Goal: Transaction & Acquisition: Purchase product/service

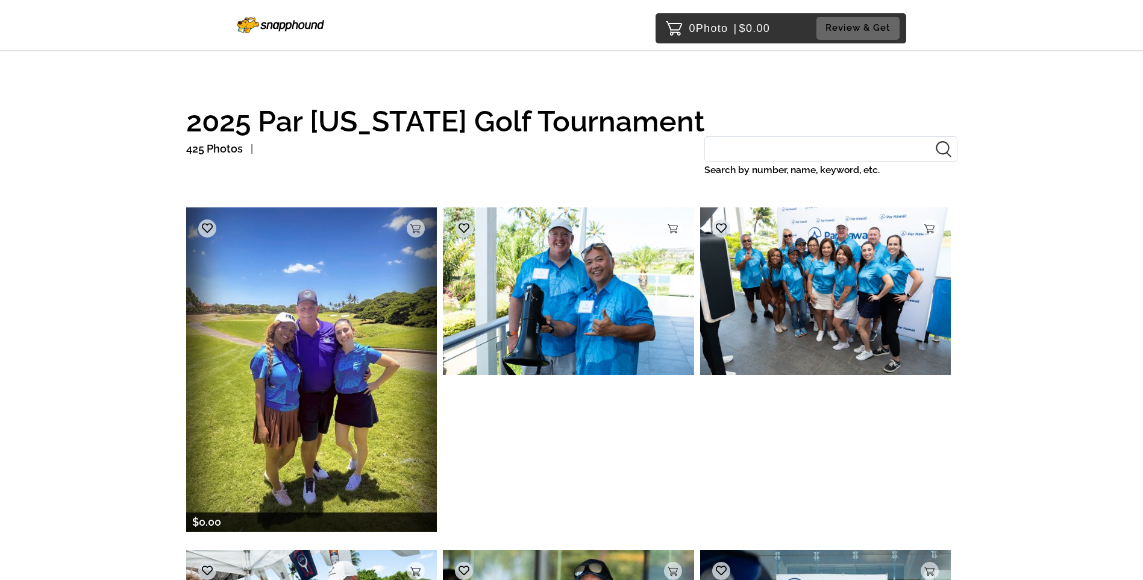
click at [365, 360] on img at bounding box center [311, 369] width 251 height 324
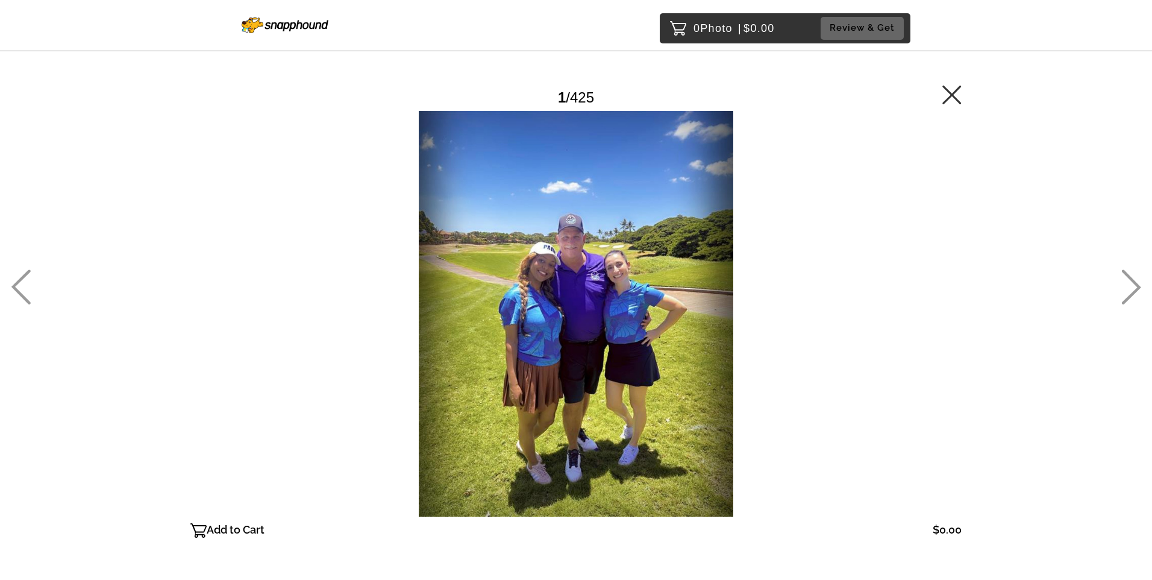
click at [957, 94] on icon at bounding box center [952, 94] width 19 height 19
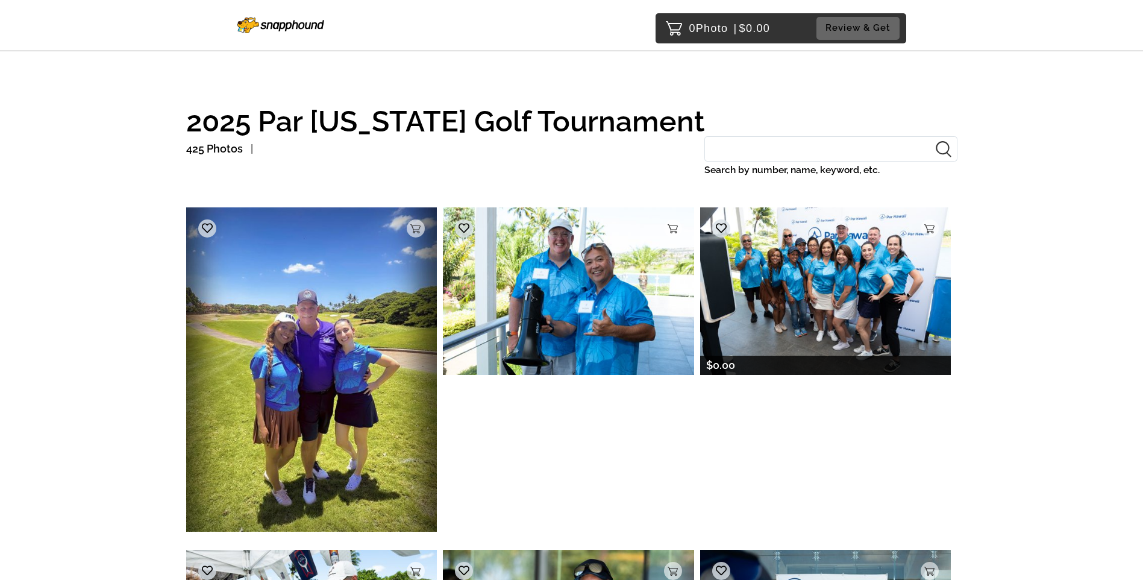
click at [849, 312] on img at bounding box center [825, 290] width 251 height 167
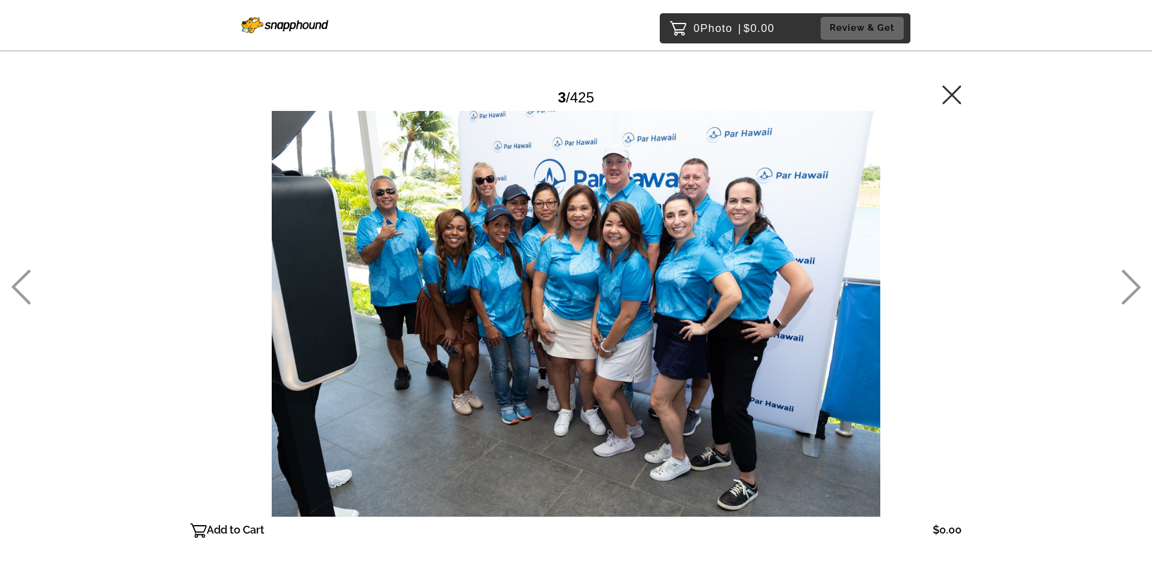
click at [956, 92] on icon at bounding box center [952, 94] width 19 height 19
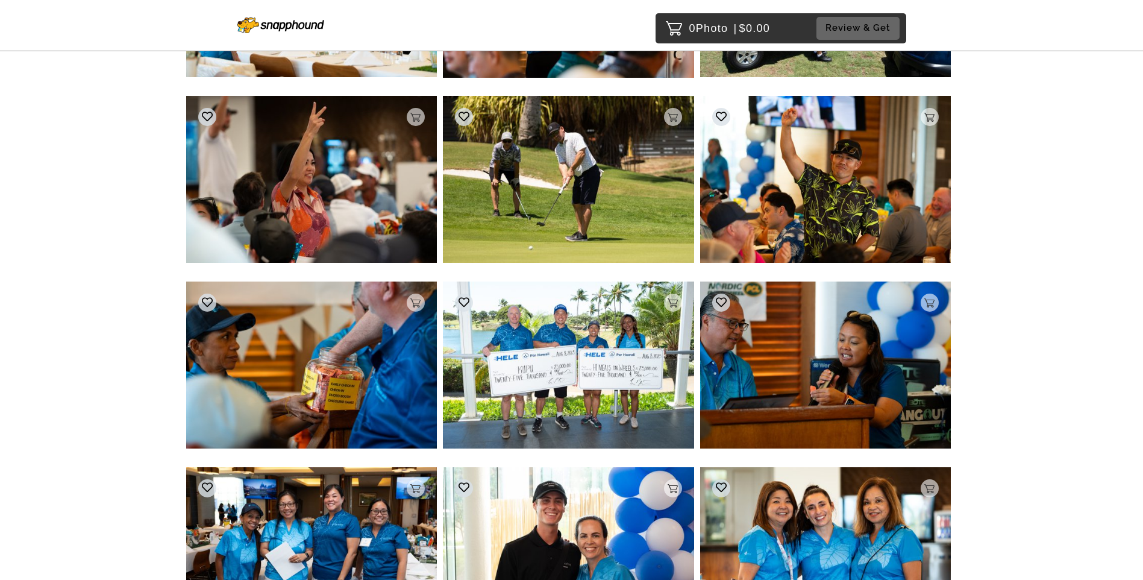
scroll to position [1205, 0]
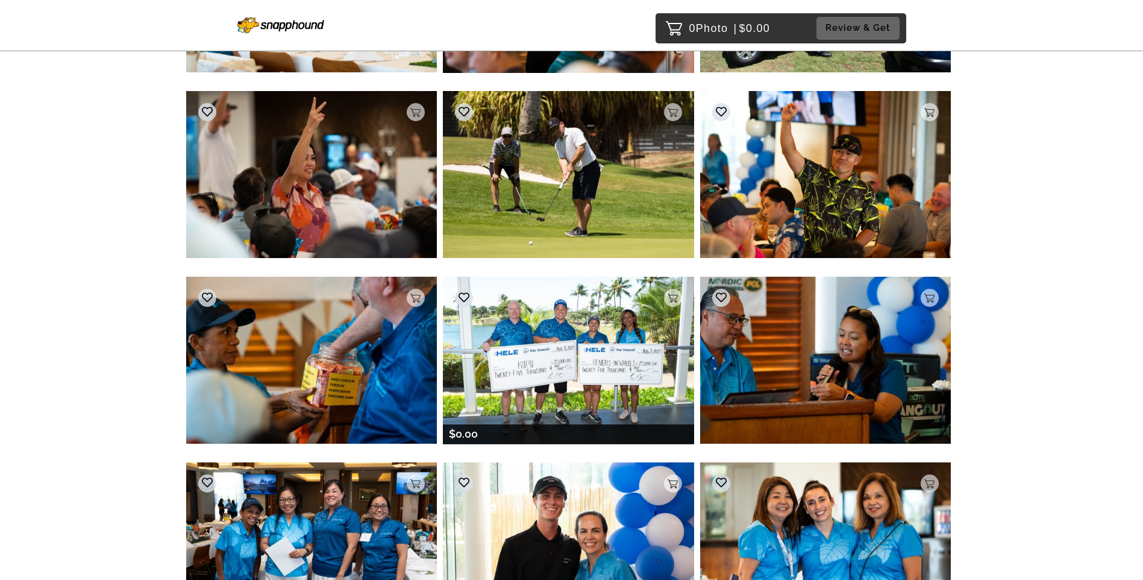
click at [588, 355] on img at bounding box center [568, 360] width 251 height 167
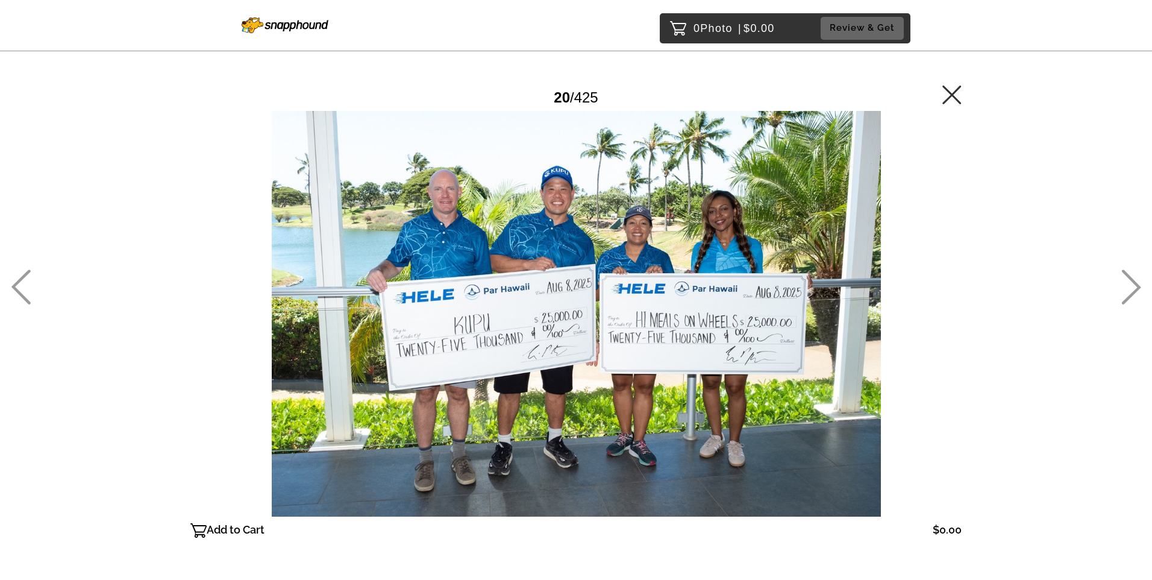
click at [959, 95] on icon at bounding box center [952, 94] width 19 height 19
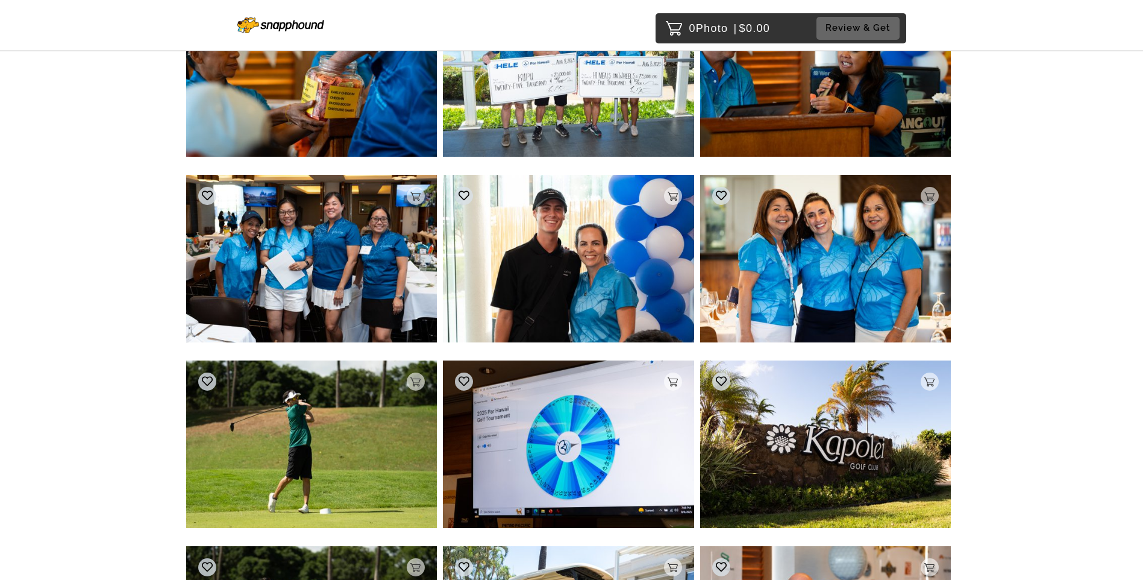
scroll to position [1368, 0]
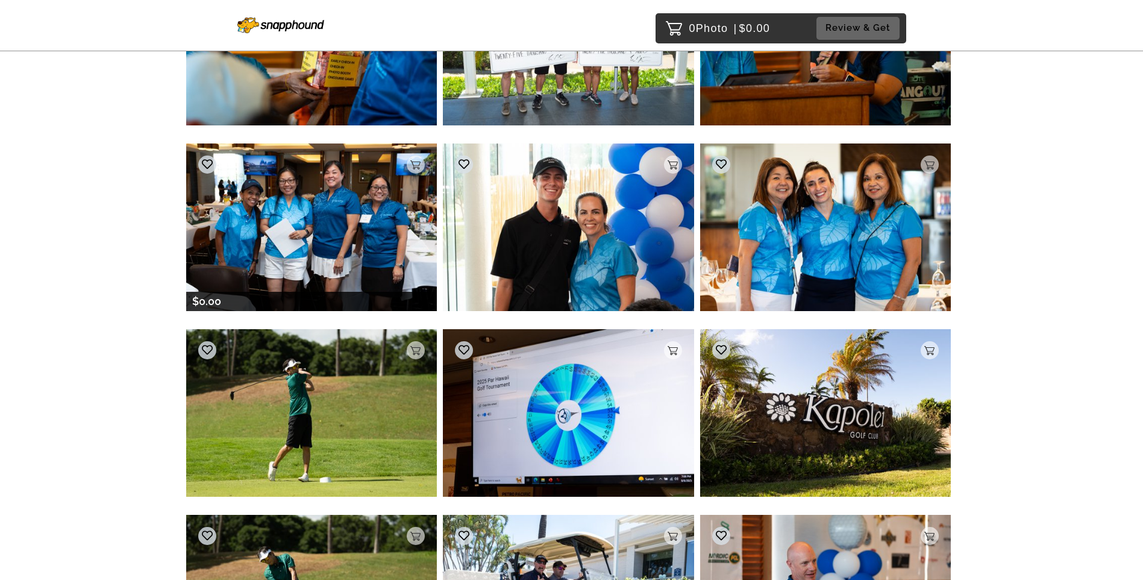
click at [306, 215] on img at bounding box center [311, 226] width 251 height 167
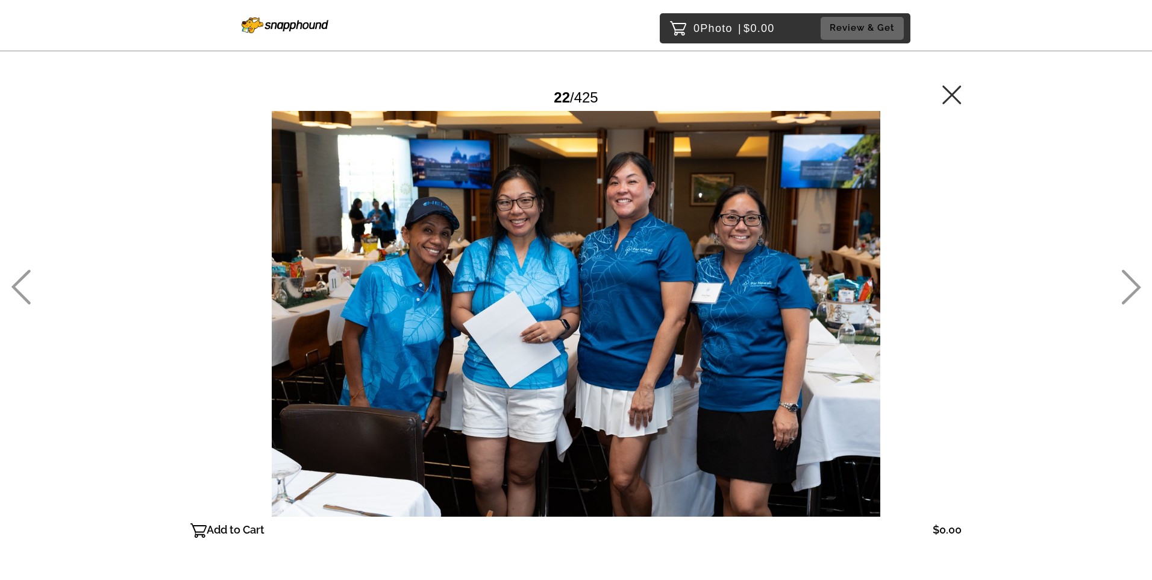
click at [952, 90] on icon at bounding box center [952, 94] width 19 height 19
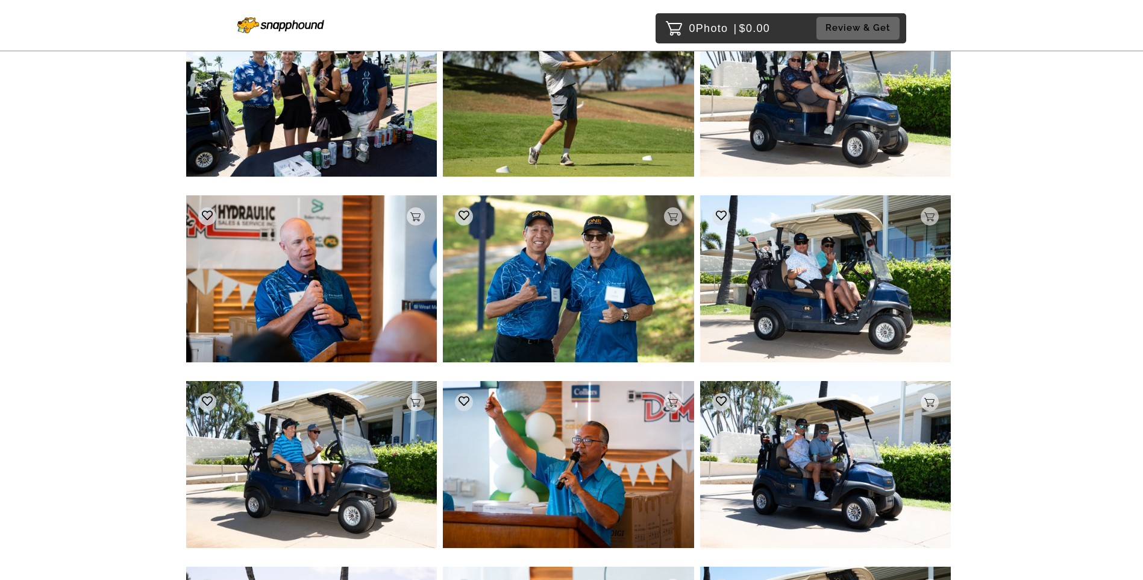
scroll to position [5311, 0]
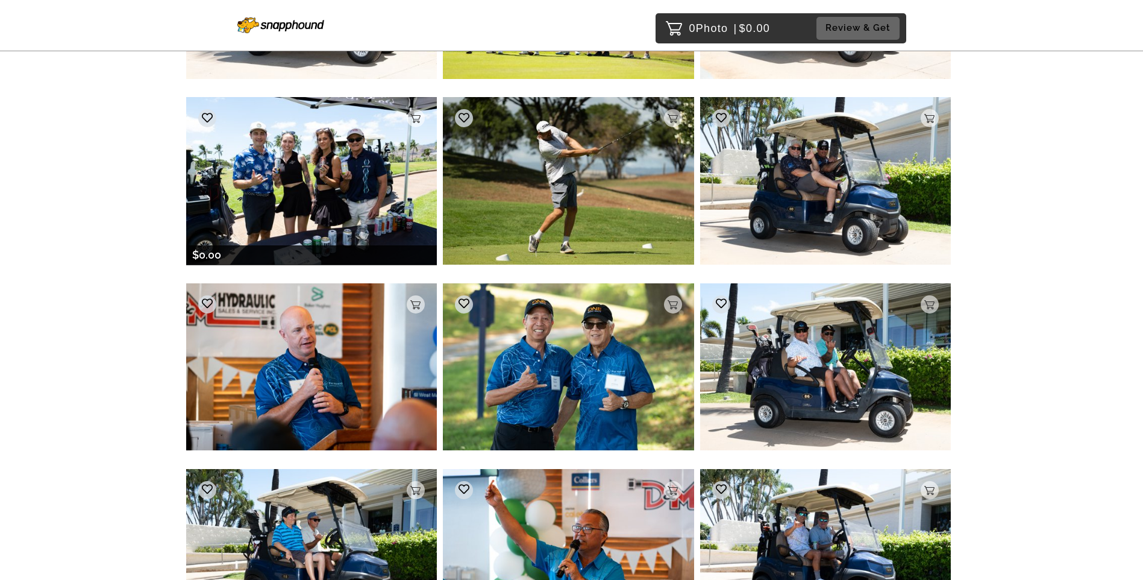
click at [350, 182] on img at bounding box center [311, 181] width 251 height 168
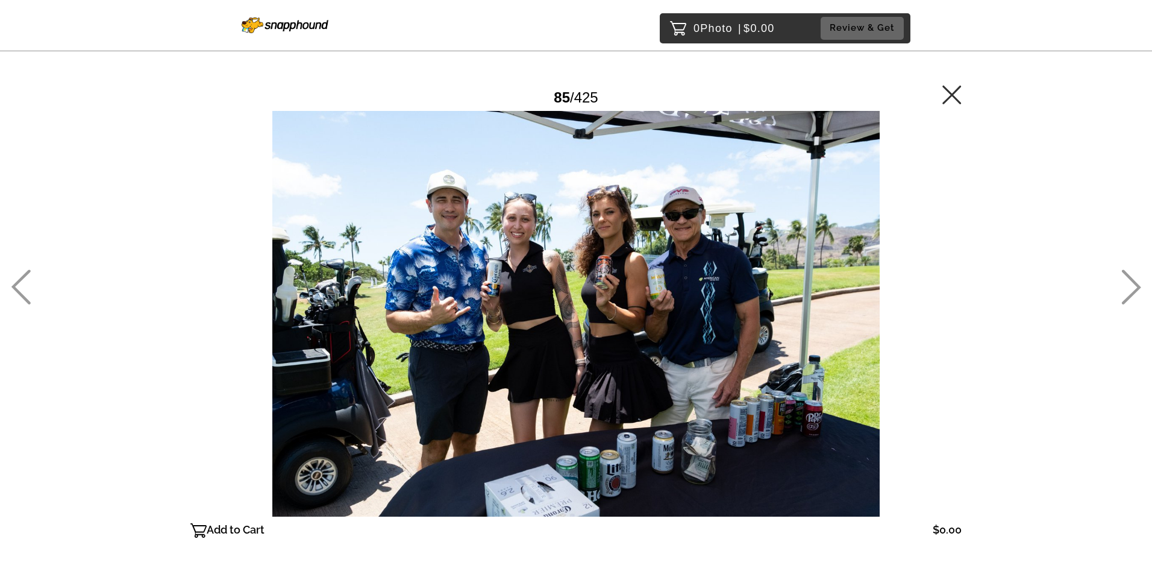
click at [952, 100] on icon at bounding box center [952, 94] width 19 height 19
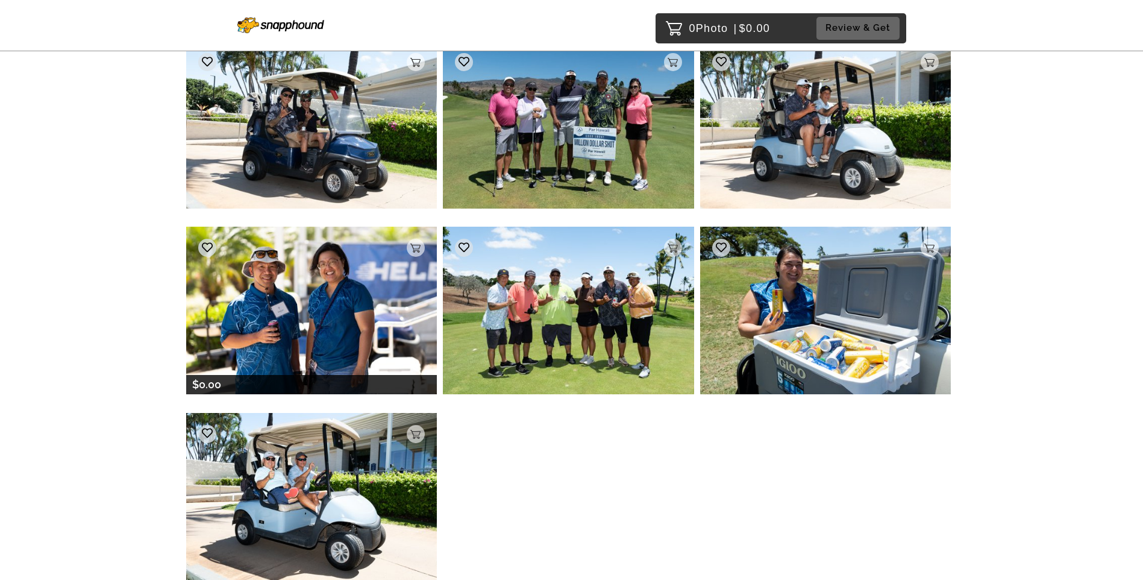
scroll to position [6514, 0]
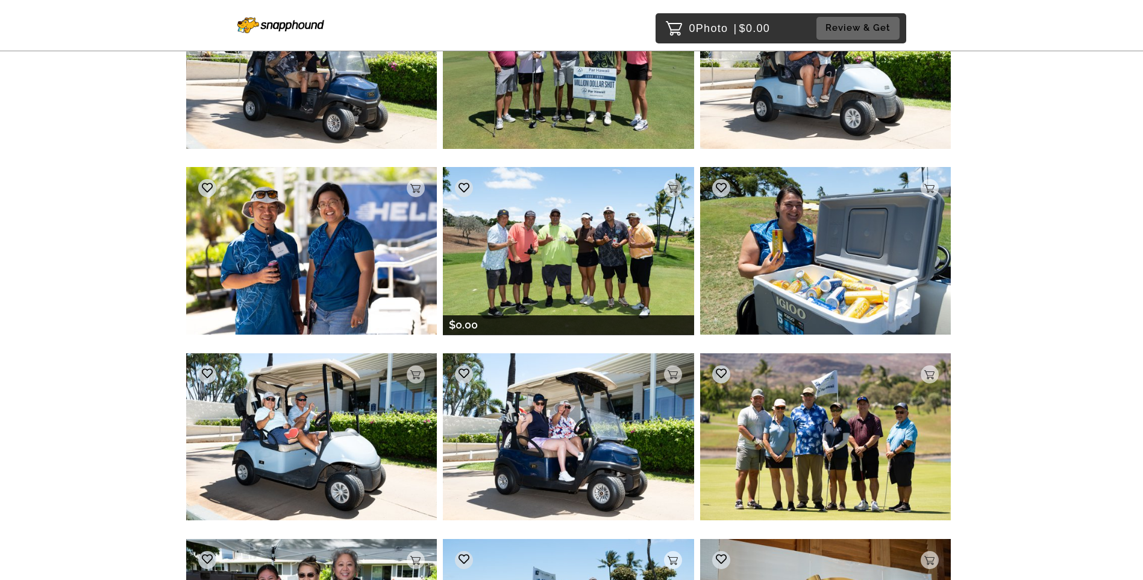
click at [541, 210] on img at bounding box center [568, 251] width 251 height 168
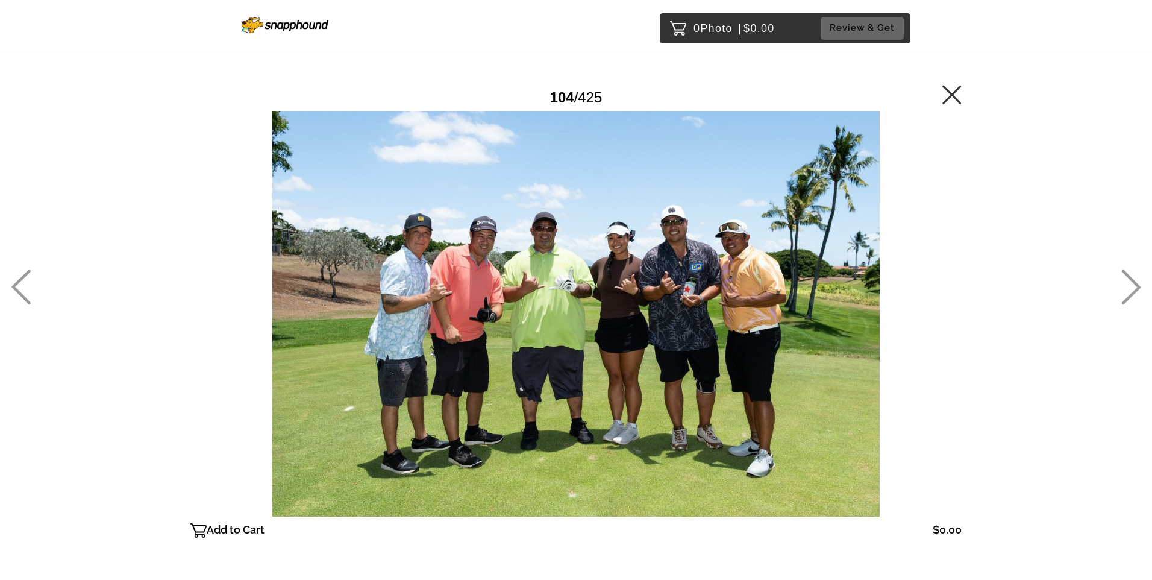
click at [946, 90] on icon at bounding box center [952, 94] width 19 height 19
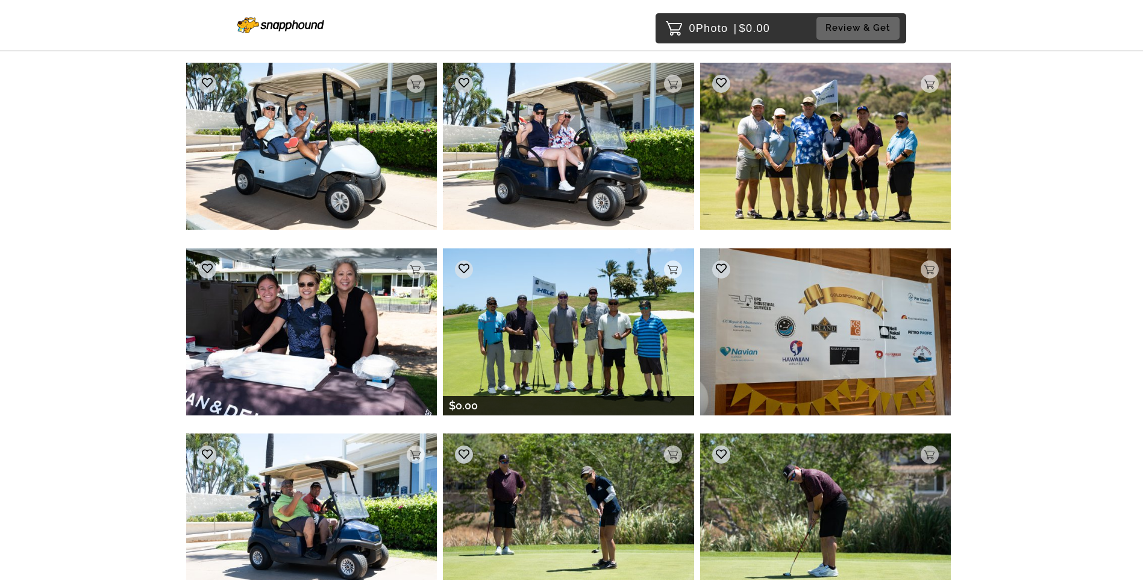
scroll to position [6784, 0]
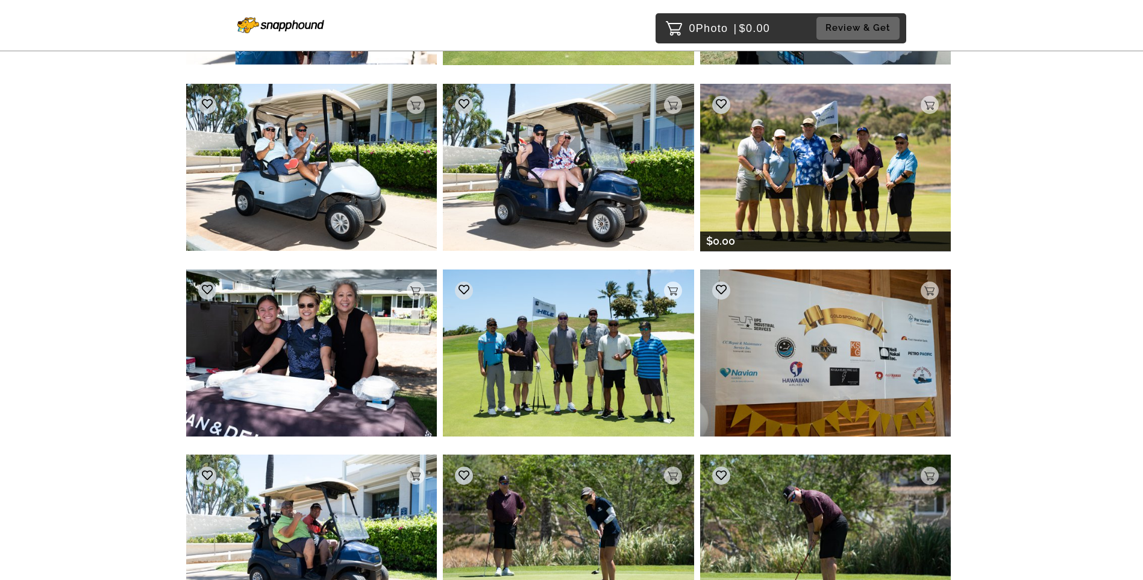
click at [875, 158] on img at bounding box center [825, 167] width 251 height 167
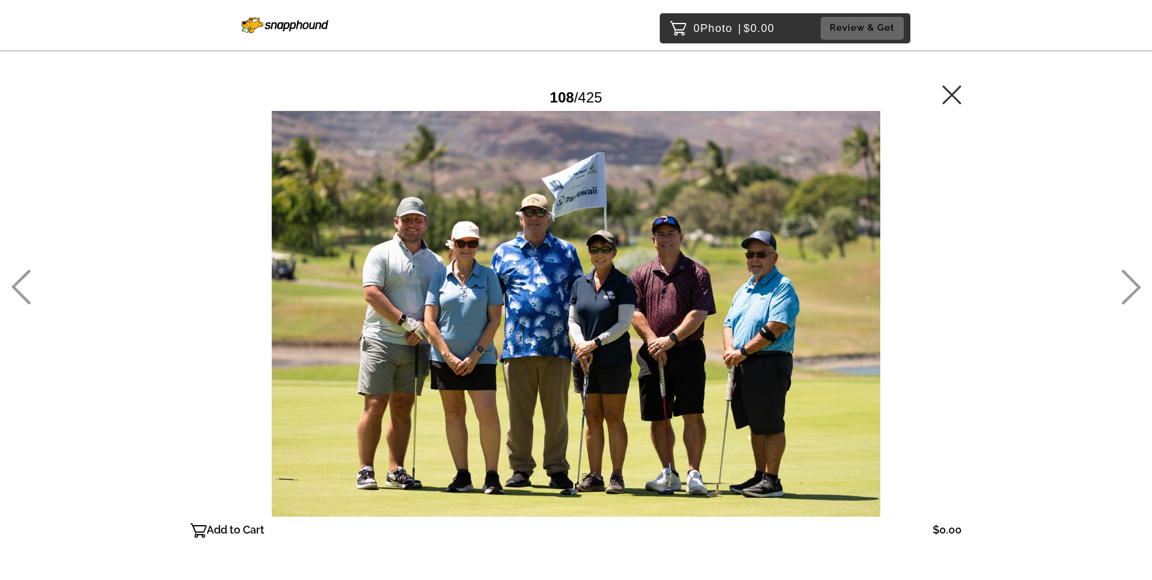
click at [951, 98] on icon at bounding box center [952, 94] width 19 height 19
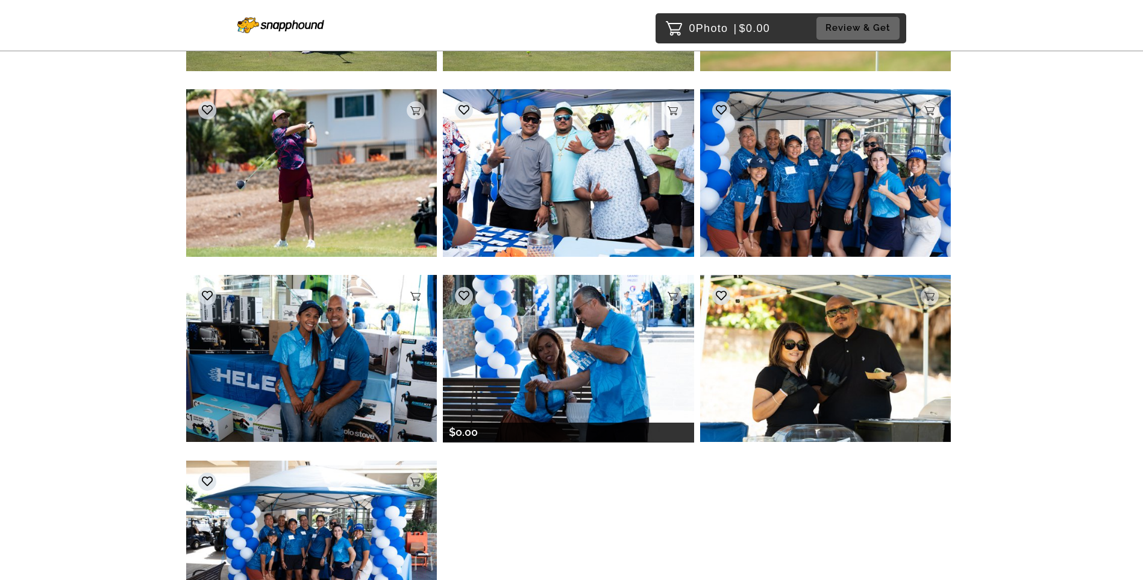
scroll to position [18197, 0]
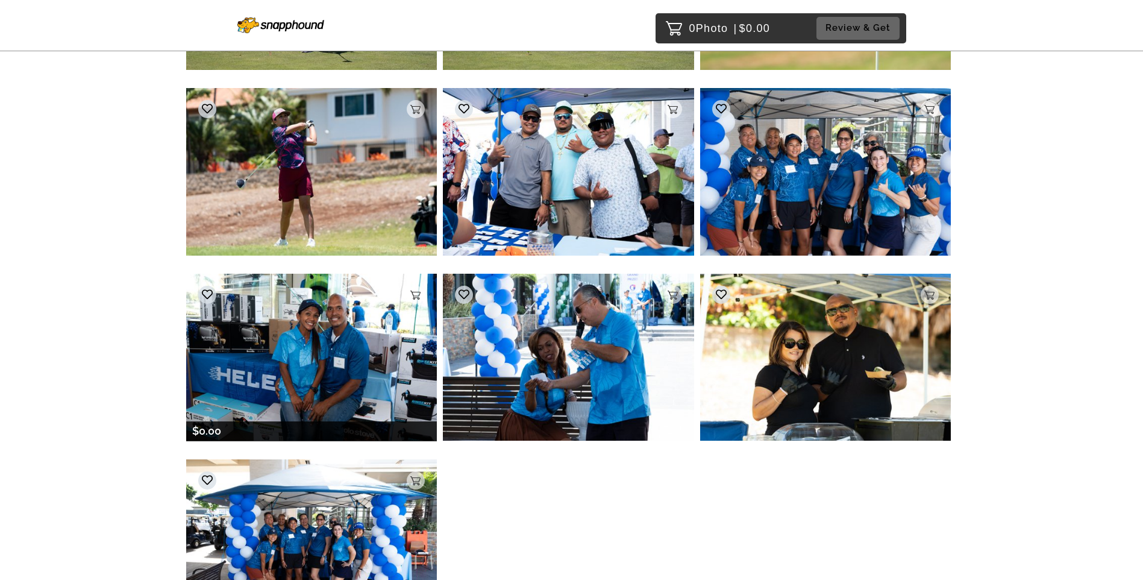
click at [306, 351] on img at bounding box center [311, 357] width 251 height 167
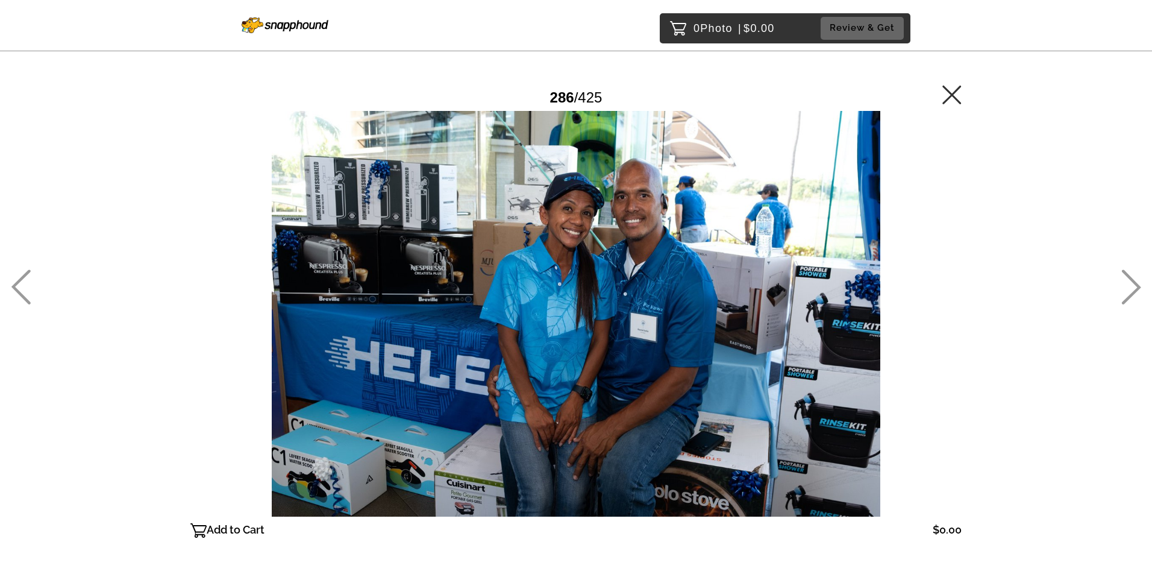
click at [958, 99] on icon at bounding box center [952, 94] width 19 height 19
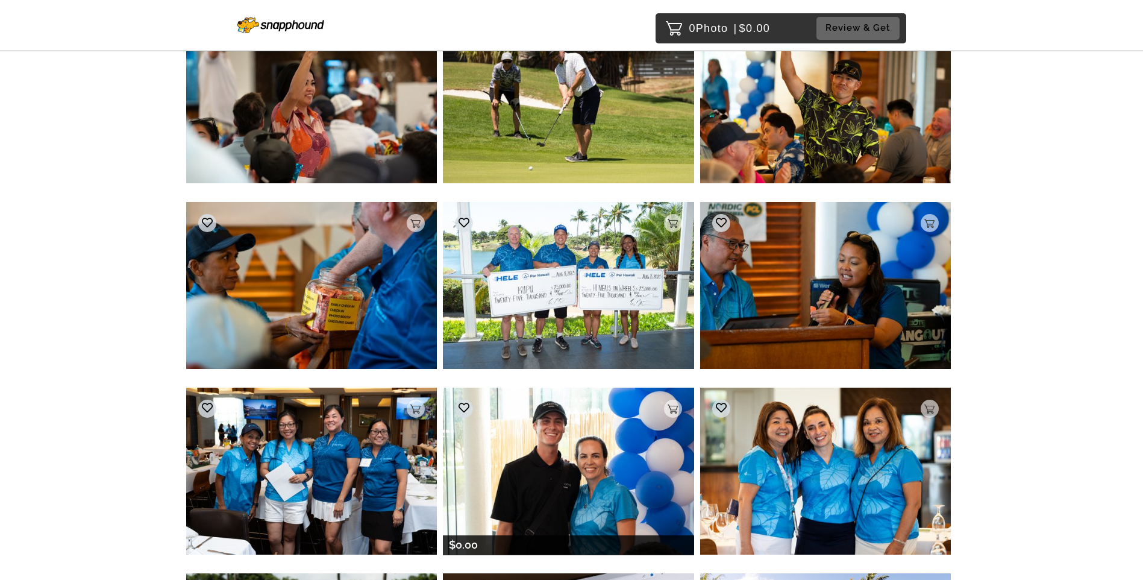
scroll to position [1326, 0]
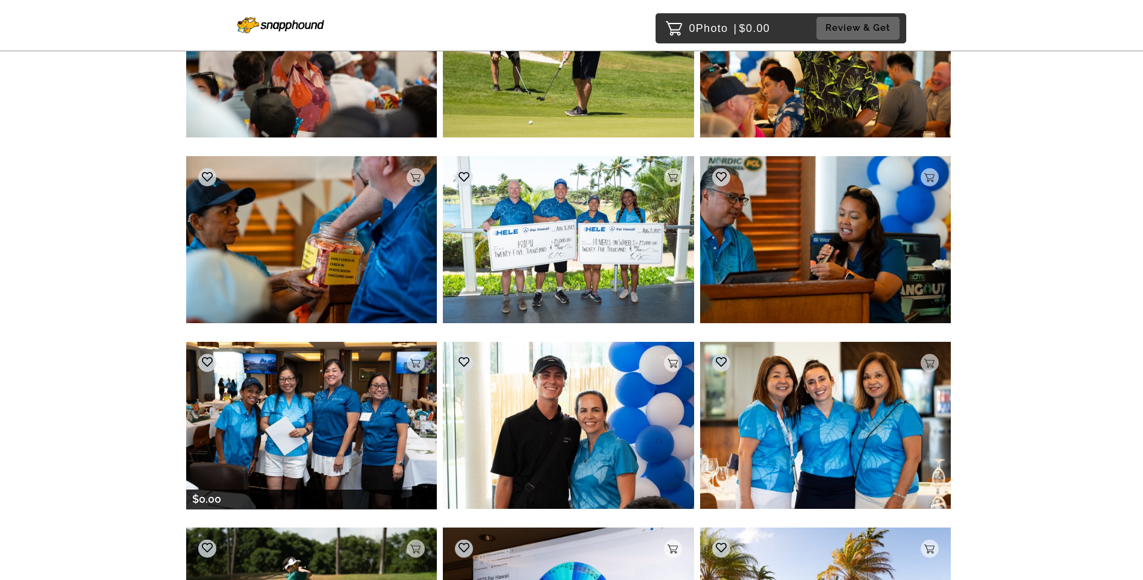
click at [351, 427] on img at bounding box center [311, 425] width 251 height 167
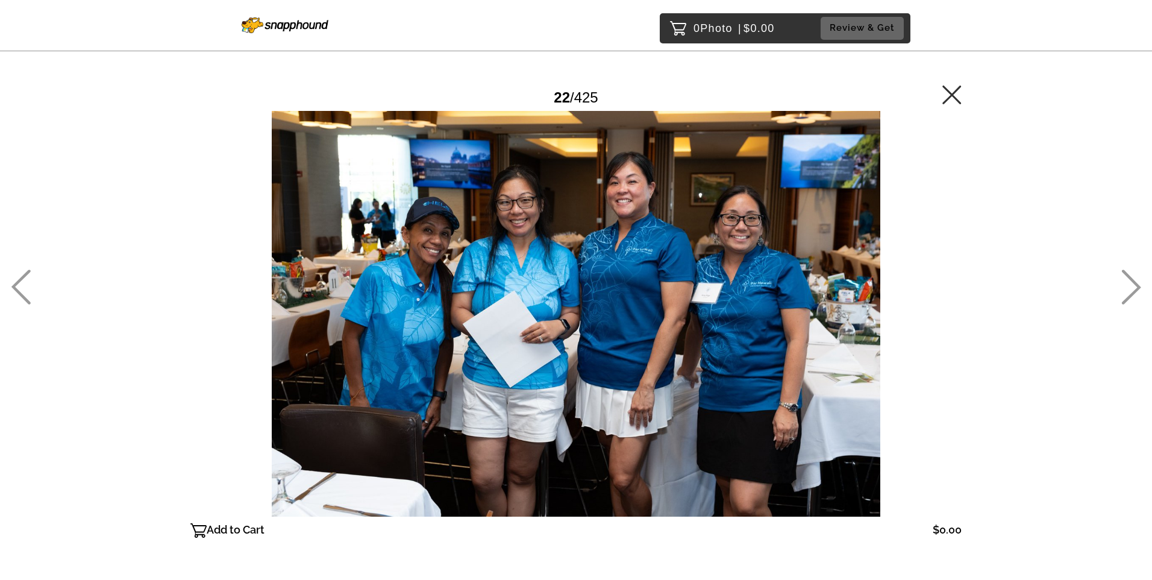
click at [236, 528] on p "Add to Cart" at bounding box center [236, 529] width 58 height 19
click at [860, 28] on button "Review & Get" at bounding box center [862, 28] width 83 height 22
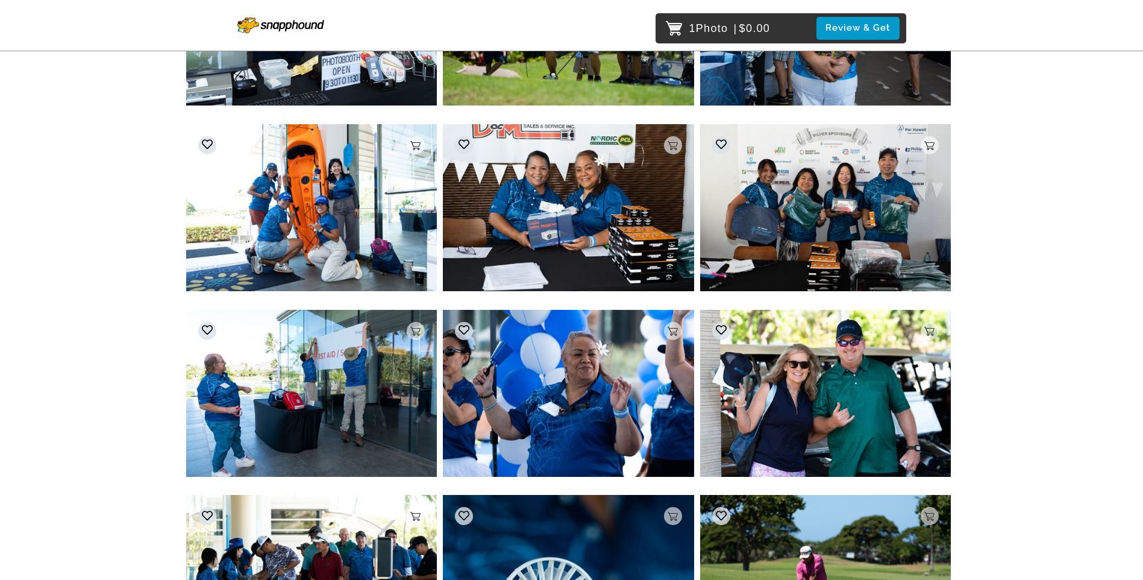
scroll to position [20141, 0]
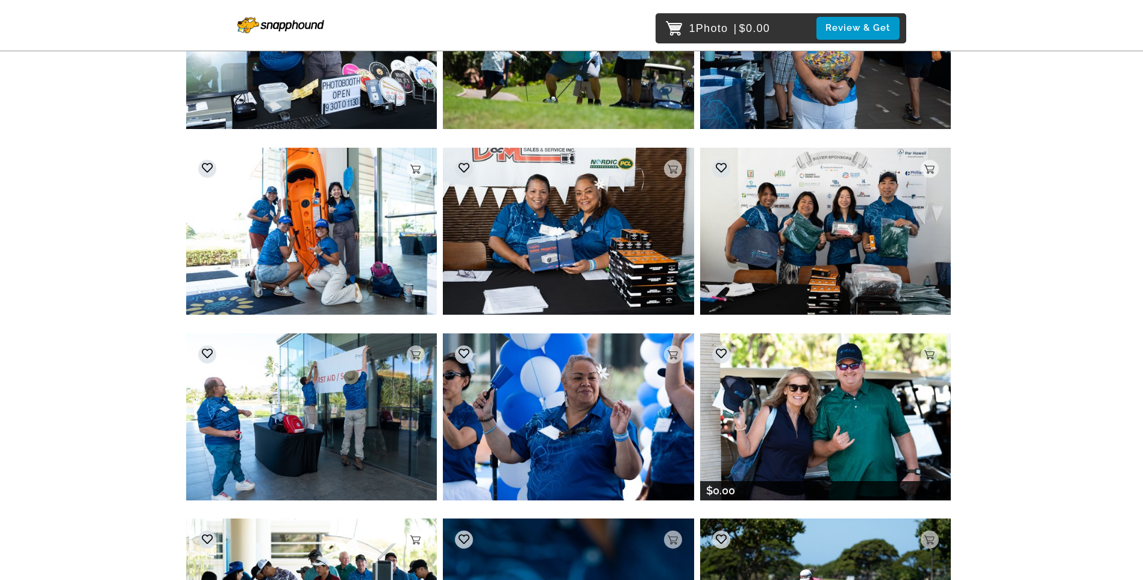
click at [854, 388] on img at bounding box center [825, 416] width 251 height 167
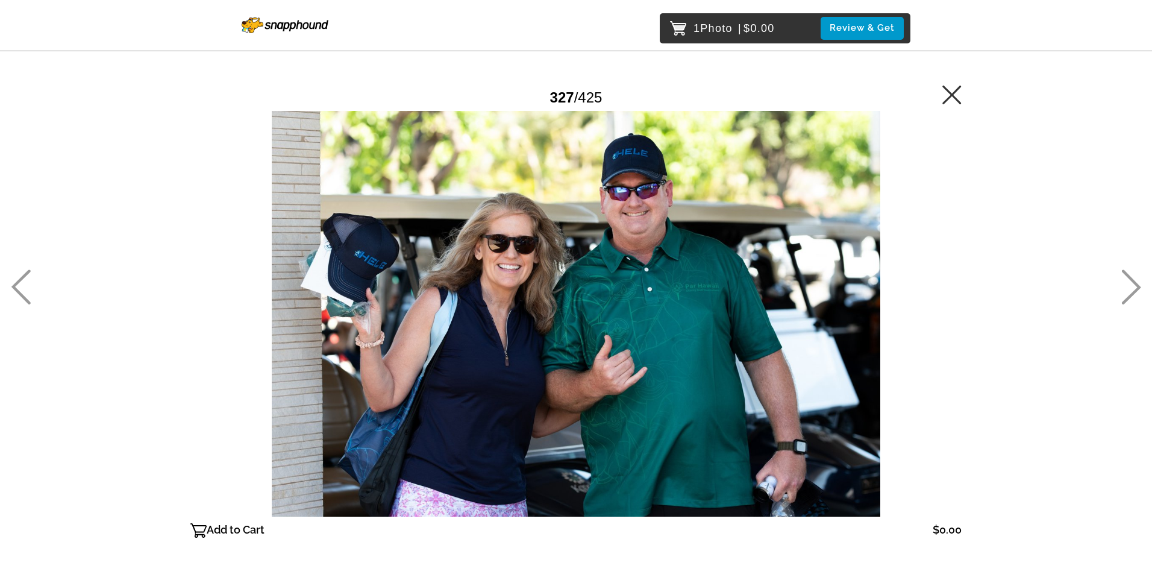
click at [954, 102] on icon at bounding box center [952, 94] width 19 height 19
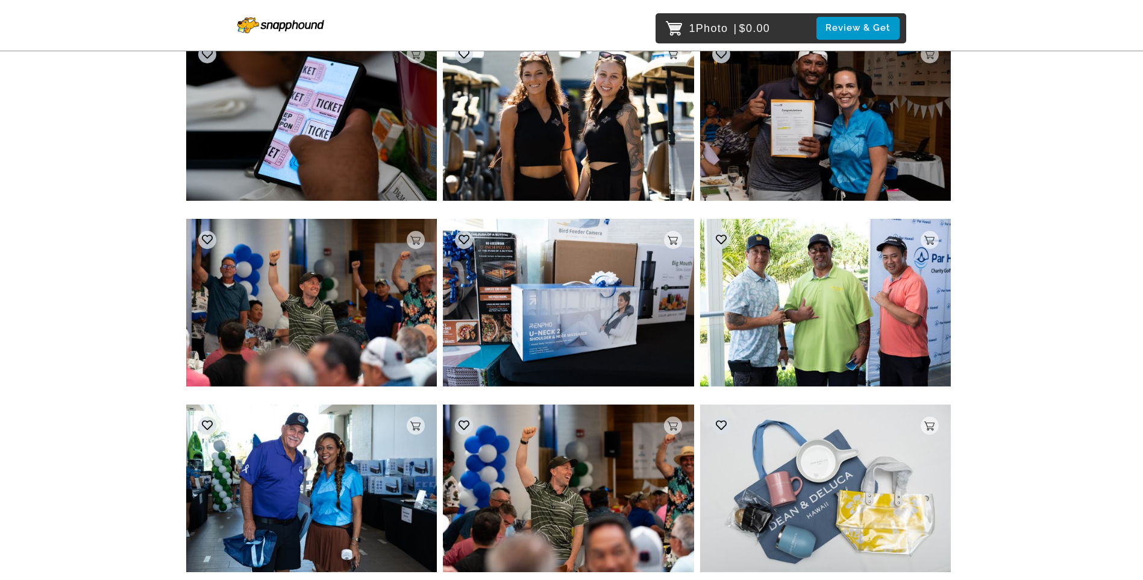
scroll to position [24707, 0]
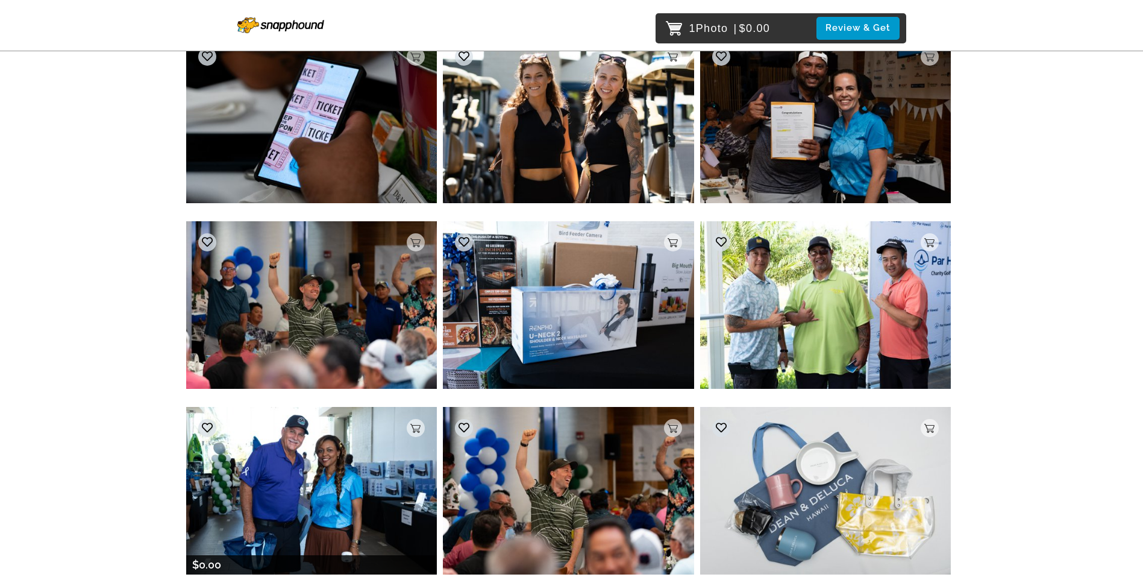
click at [318, 469] on img at bounding box center [311, 490] width 251 height 167
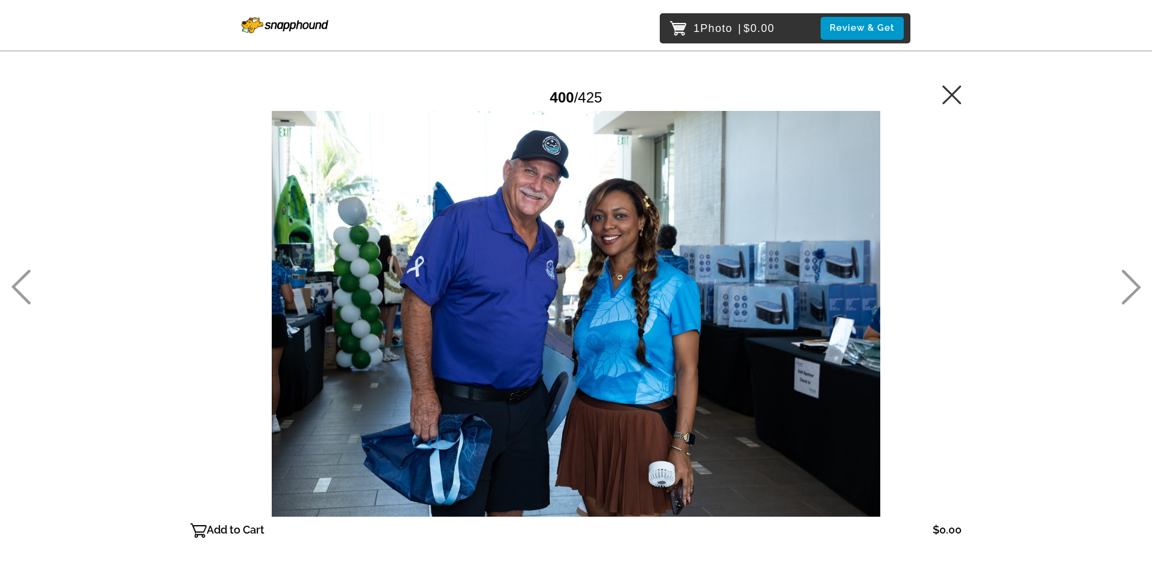
click at [955, 95] on icon at bounding box center [952, 94] width 19 height 19
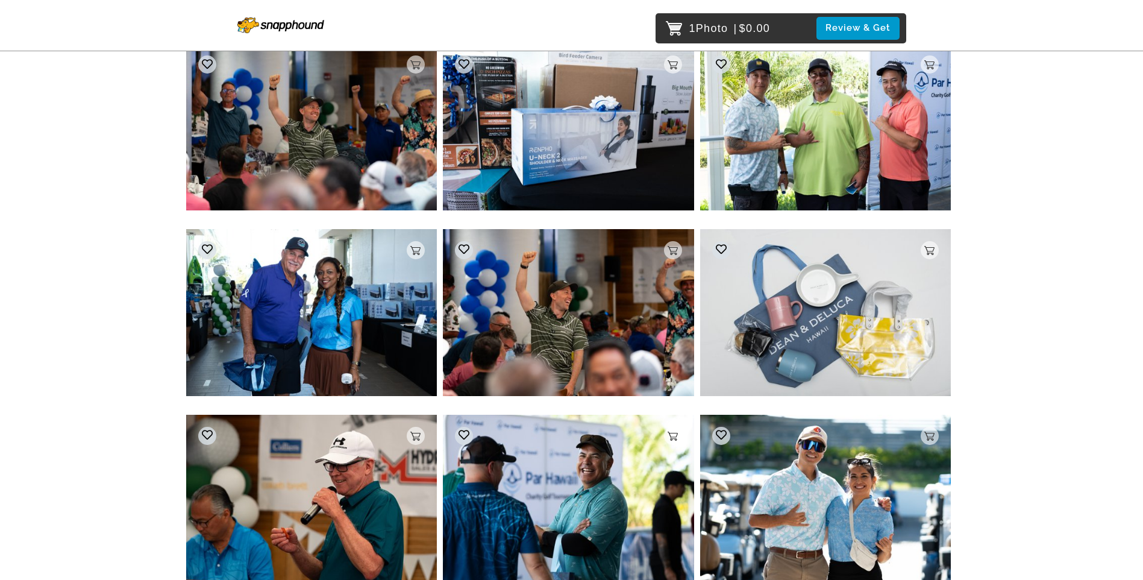
scroll to position [24589, 0]
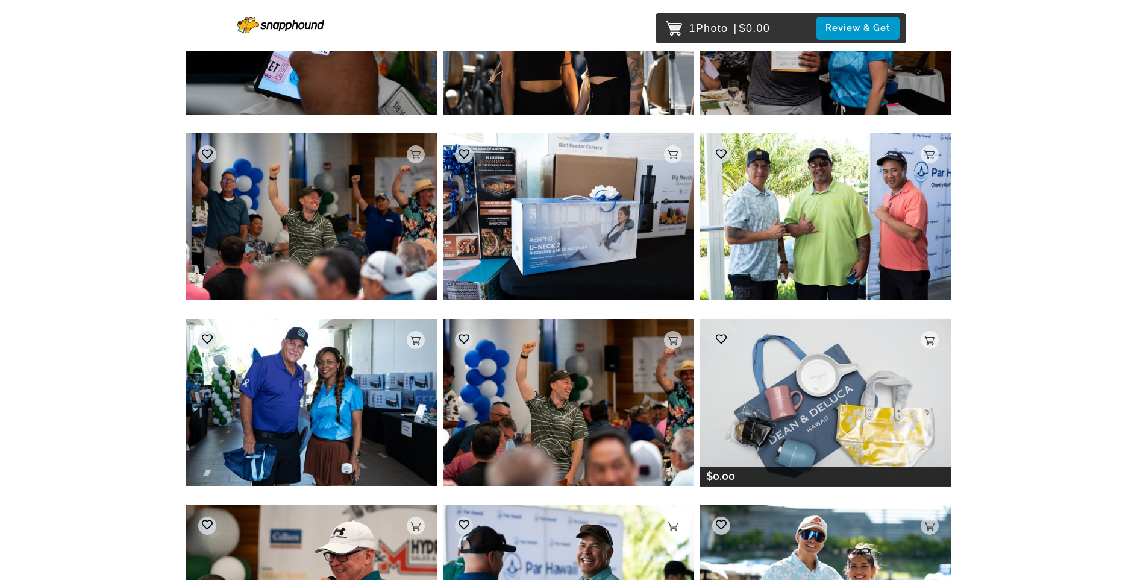
click at [829, 416] on img at bounding box center [825, 402] width 251 height 167
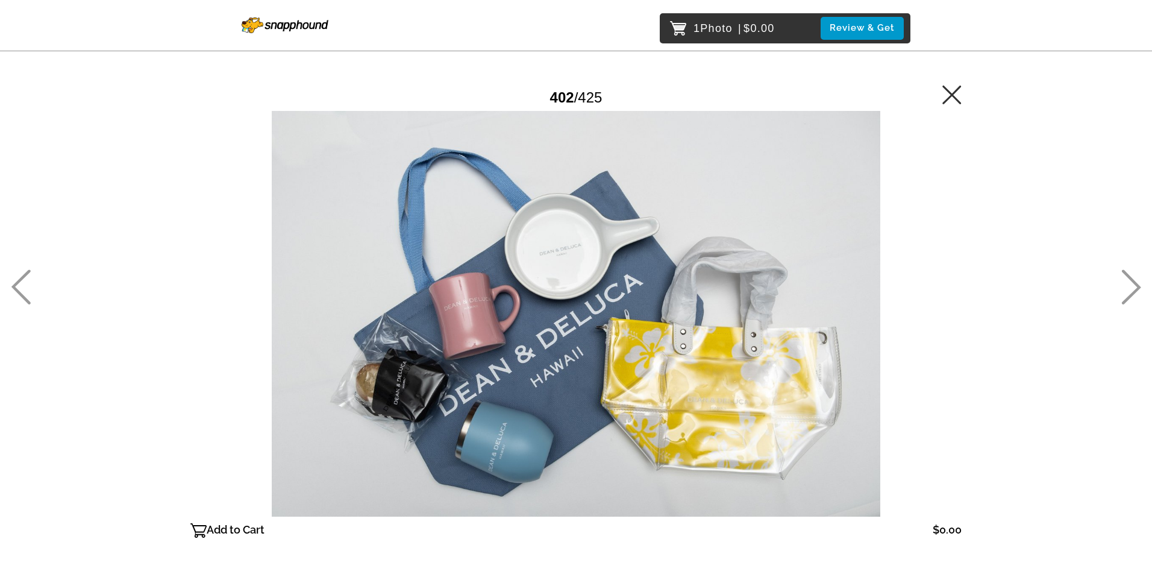
drag, startPoint x: 951, startPoint y: 90, endPoint x: 1026, endPoint y: 81, distance: 75.9
click at [951, 90] on icon at bounding box center [952, 94] width 19 height 19
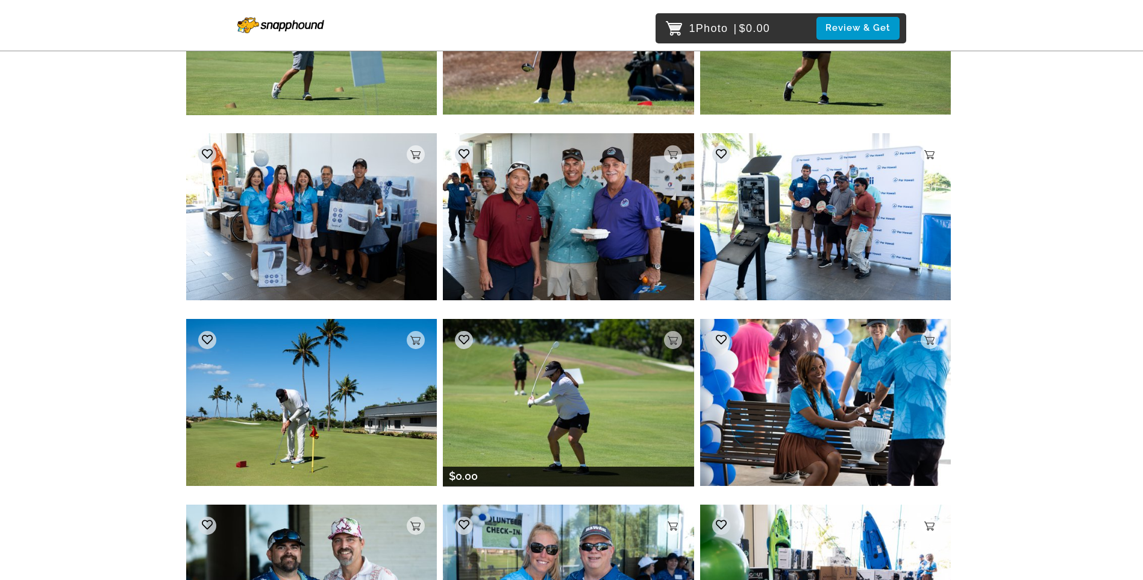
scroll to position [18832, 0]
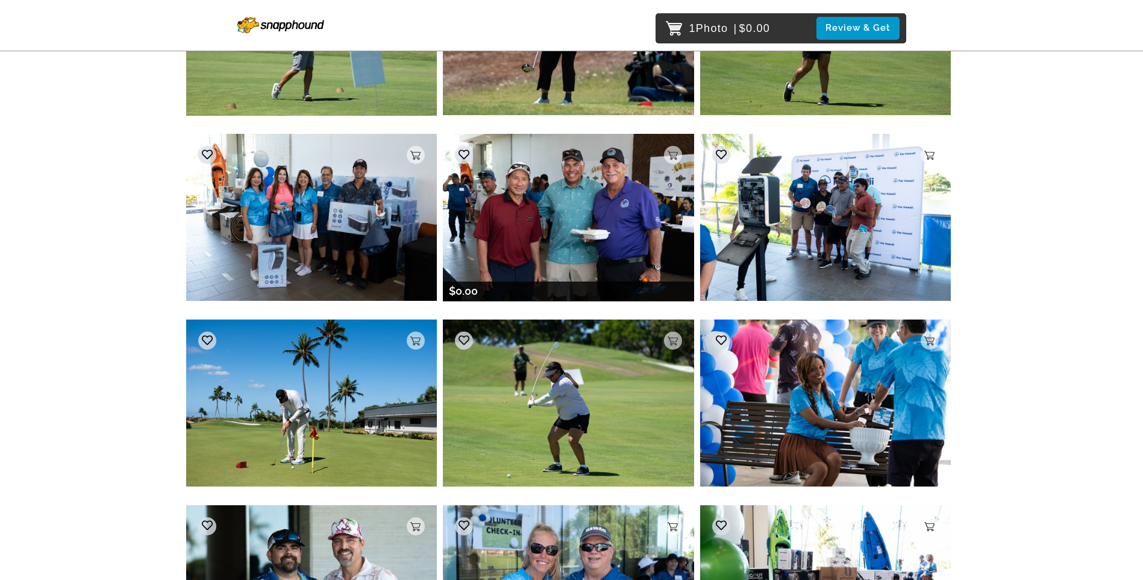
click at [555, 219] on img at bounding box center [568, 217] width 251 height 167
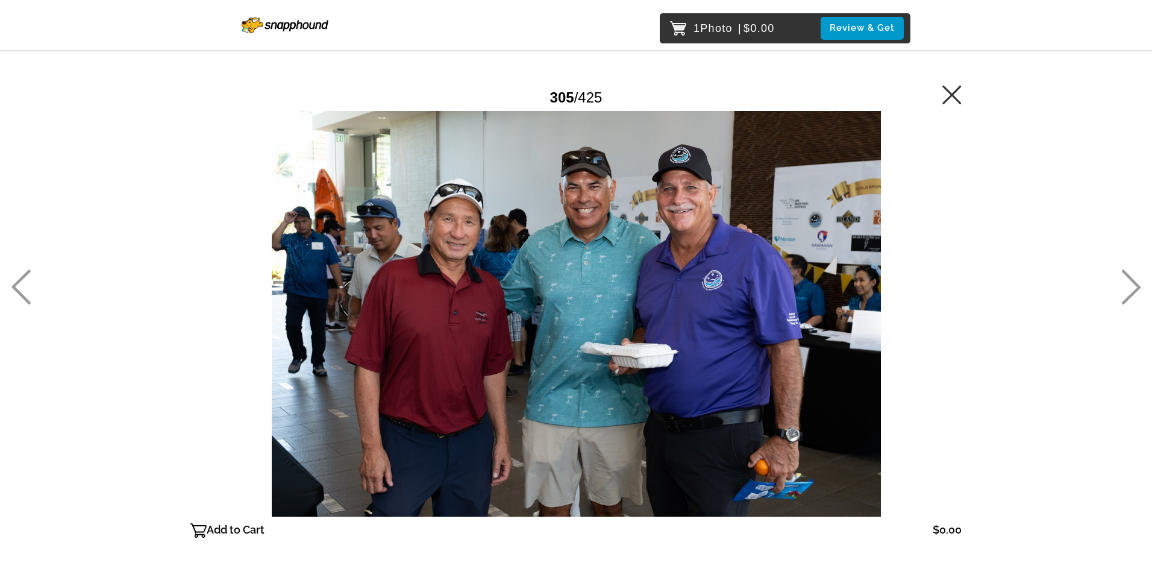
click at [948, 96] on icon at bounding box center [952, 94] width 19 height 19
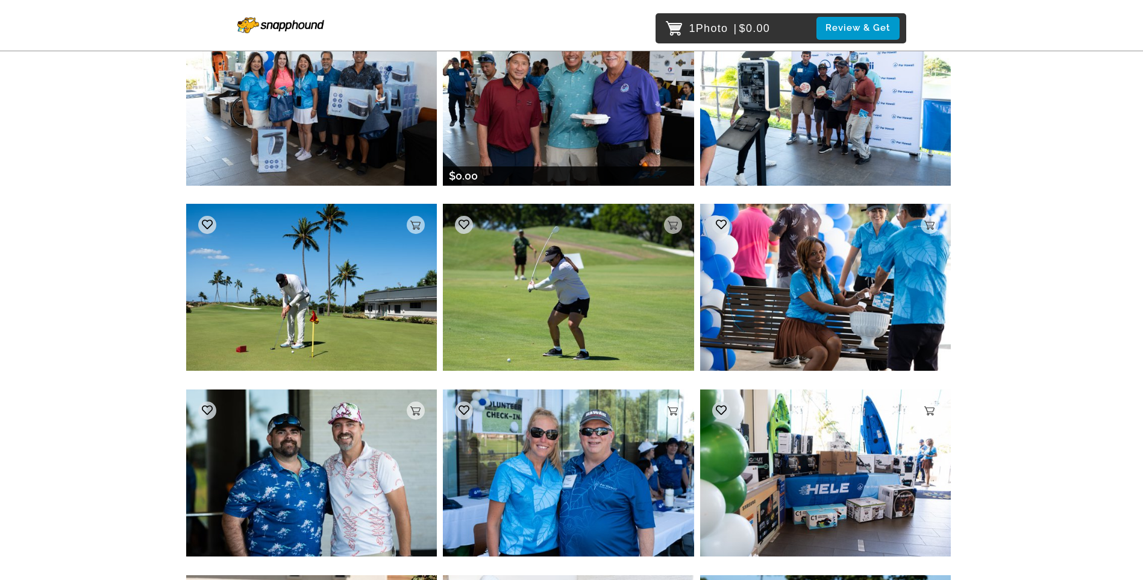
scroll to position [18675, 0]
